Goal: Task Accomplishment & Management: Manage account settings

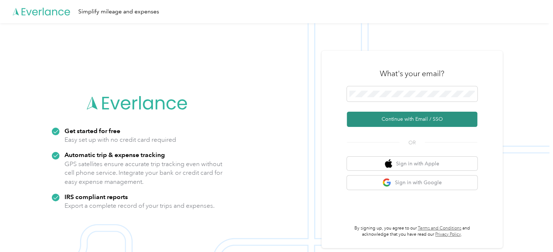
click at [397, 121] on button "Continue with Email / SSO" at bounding box center [412, 119] width 131 height 15
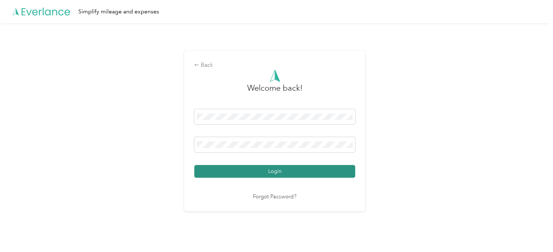
click at [261, 172] on button "Login" at bounding box center [274, 171] width 161 height 13
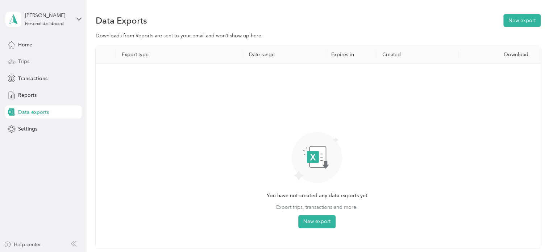
click at [28, 59] on span "Trips" at bounding box center [23, 62] width 11 height 8
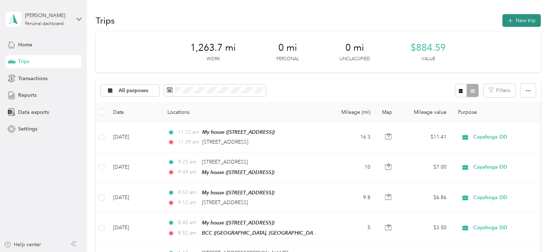
click at [518, 22] on button "New trip" at bounding box center [522, 20] width 38 height 13
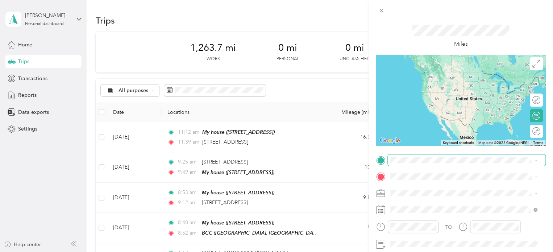
scroll to position [36, 0]
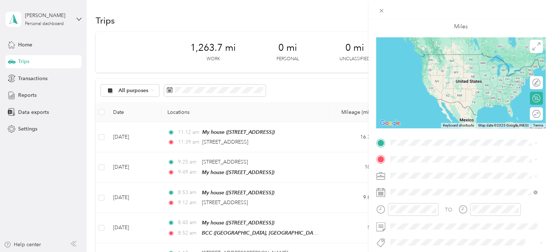
click at [422, 181] on span "[STREET_ADDRESS]" at bounding box center [427, 180] width 46 height 6
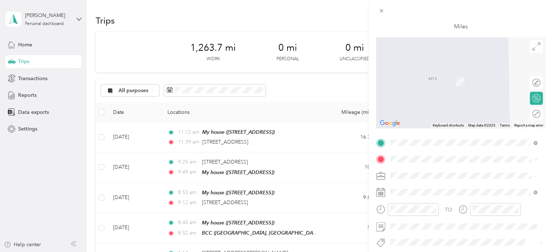
click at [416, 133] on span "West [STREET_ADDRESS][US_STATE]" at bounding box center [446, 130] width 85 height 6
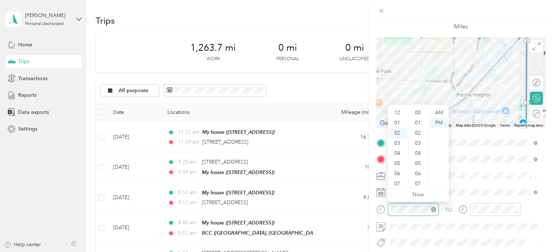
scroll to position [142, 0]
click at [399, 182] on div "09" at bounding box center [397, 184] width 17 height 10
click at [436, 115] on div "AM" at bounding box center [438, 113] width 17 height 10
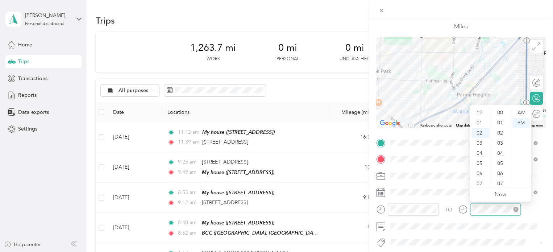
scroll to position [142, 0]
click at [480, 183] on div "09" at bounding box center [480, 184] width 17 height 10
click at [500, 166] on div "30" at bounding box center [500, 166] width 17 height 10
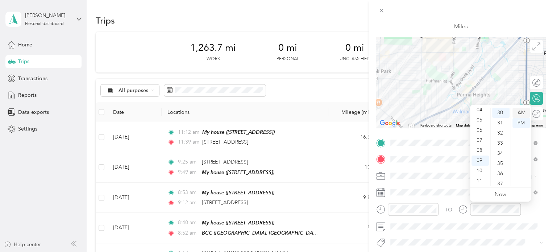
click at [518, 114] on div "AM" at bounding box center [521, 113] width 17 height 10
click at [437, 230] on span at bounding box center [467, 227] width 158 height 12
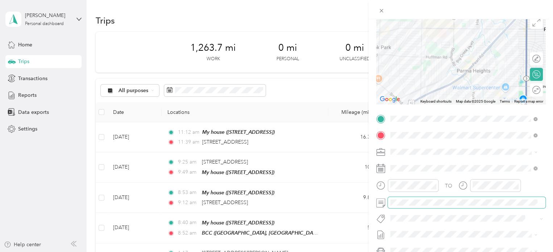
scroll to position [73, 0]
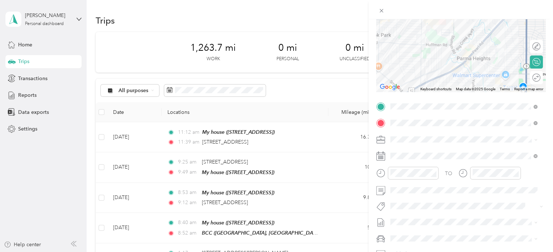
click at [541, 77] on div "Round trip" at bounding box center [541, 78] width 0 height 8
click at [528, 78] on div at bounding box center [532, 78] width 15 height 8
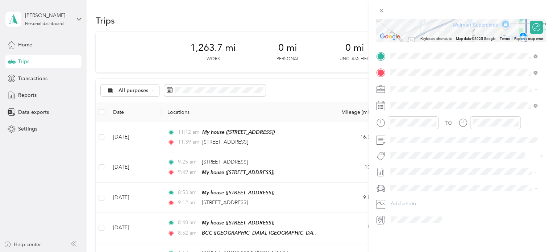
scroll to position [0, 0]
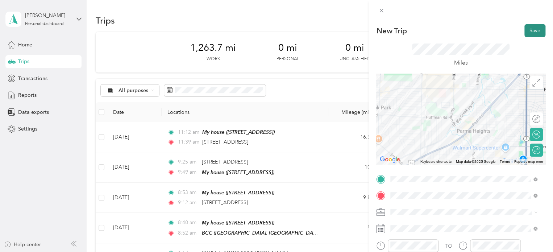
click at [531, 30] on button "Save" at bounding box center [535, 30] width 21 height 13
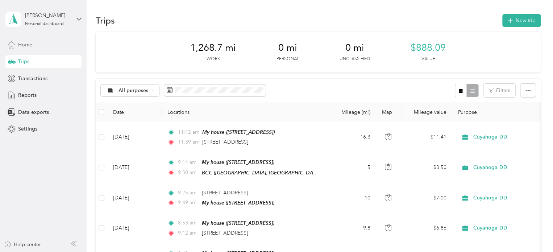
click at [15, 41] on icon at bounding box center [12, 45] width 8 height 8
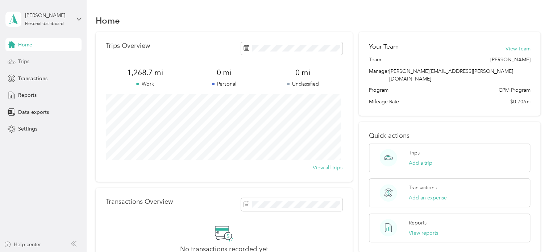
click at [27, 61] on span "Trips" at bounding box center [23, 62] width 11 height 8
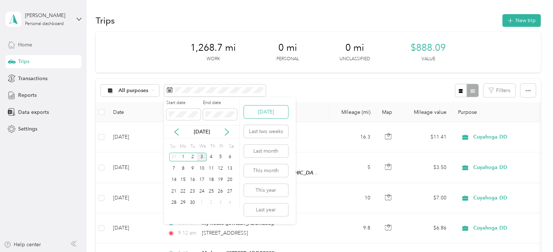
click at [265, 113] on button "[DATE]" at bounding box center [266, 112] width 44 height 13
